Goal: Transaction & Acquisition: Purchase product/service

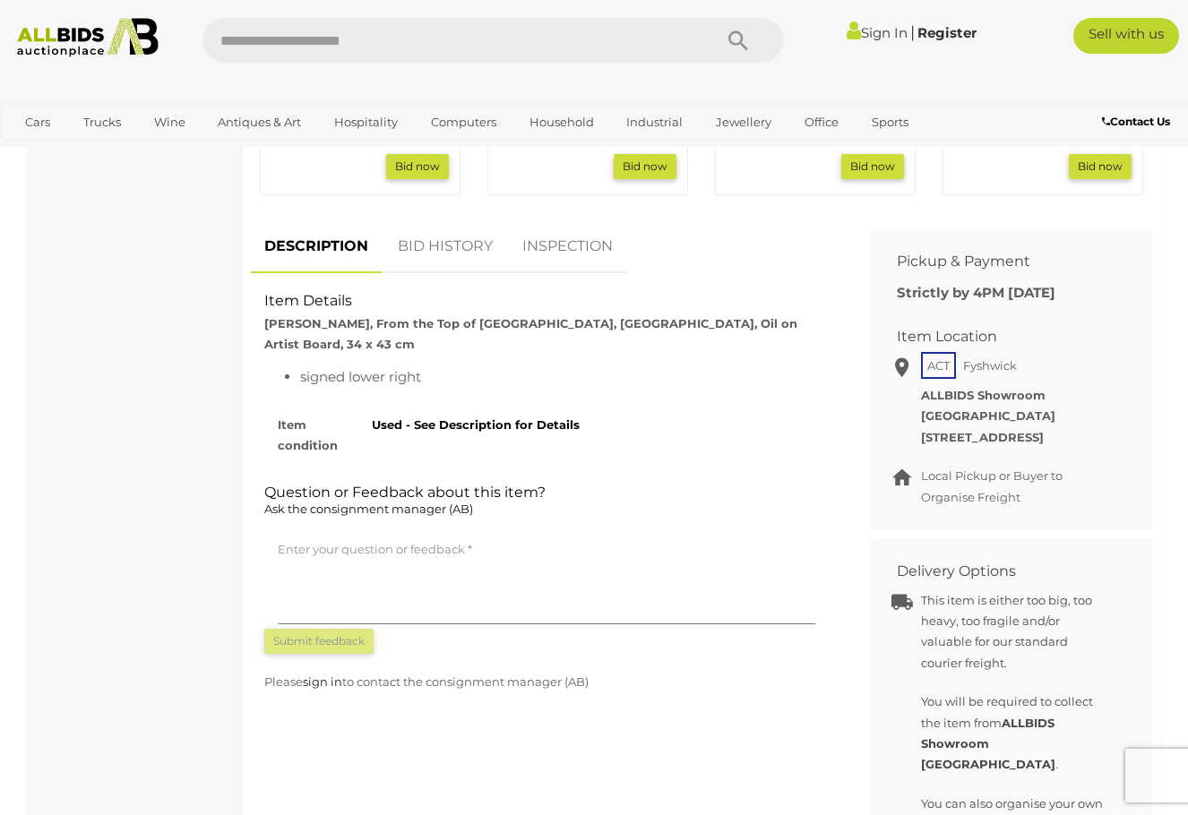
scroll to position [930, 0]
click at [441, 249] on link "BID HISTORY" at bounding box center [445, 246] width 122 height 53
